Goal: Check status: Check status

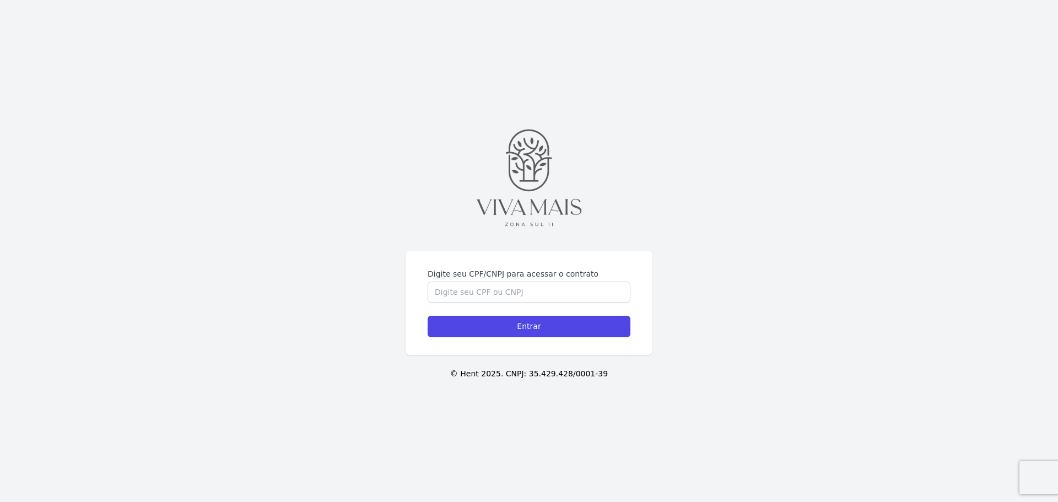
click at [460, 280] on div "Digite seu CPF/CNPJ para acessar o contrato" at bounding box center [528, 285] width 203 height 34
click at [454, 288] on input "Digite seu CPF/CNPJ para acessar o contrato" at bounding box center [528, 292] width 203 height 21
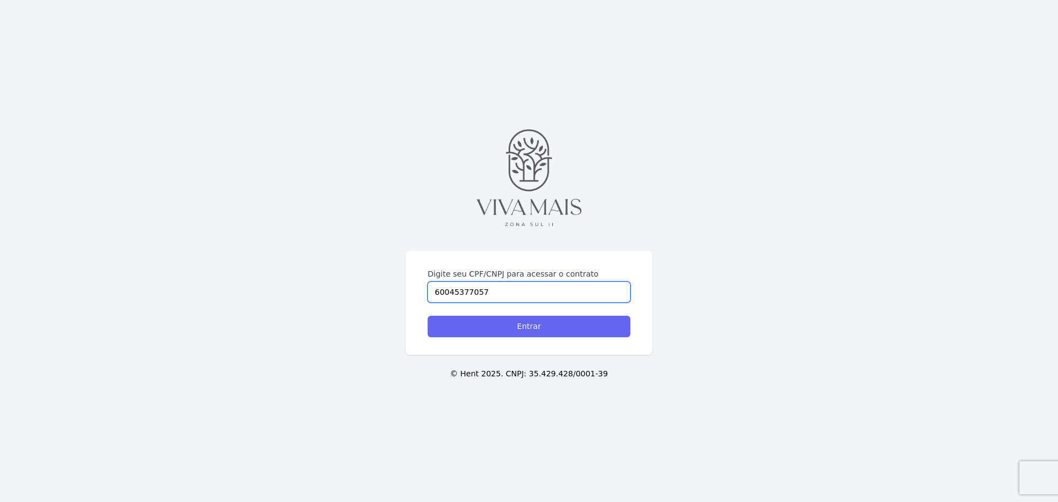
type input "60045377057"
click at [546, 335] on input "Entrar" at bounding box center [528, 326] width 203 height 21
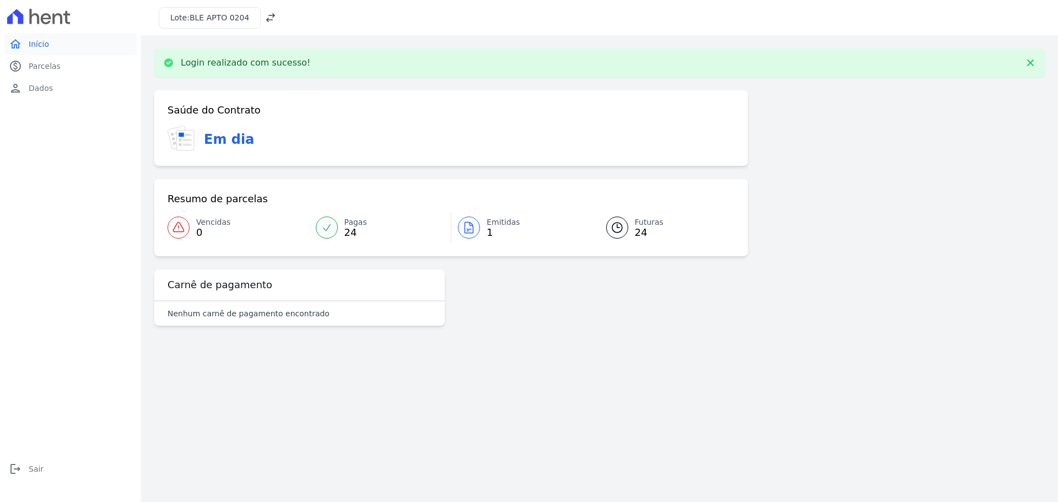
click at [34, 50] on link "home Início" at bounding box center [70, 44] width 132 height 22
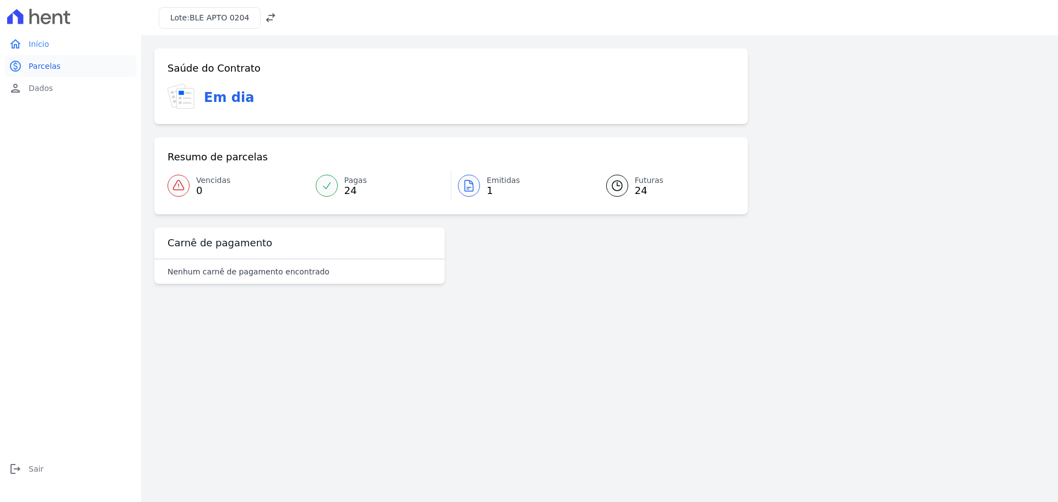
click at [69, 66] on link "paid Parcelas" at bounding box center [70, 66] width 132 height 22
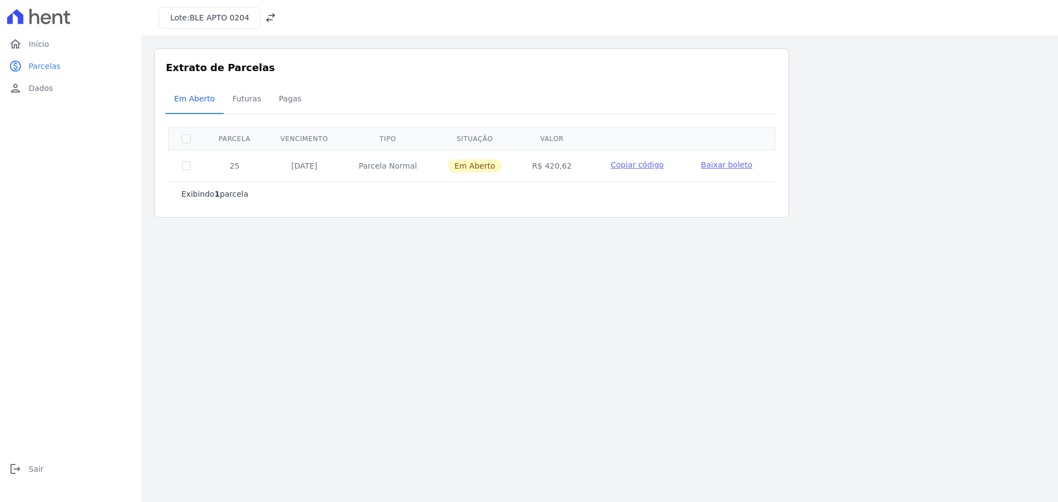
click at [733, 161] on span "Baixar boleto" at bounding box center [726, 164] width 51 height 9
